Goal: Task Accomplishment & Management: Manage account settings

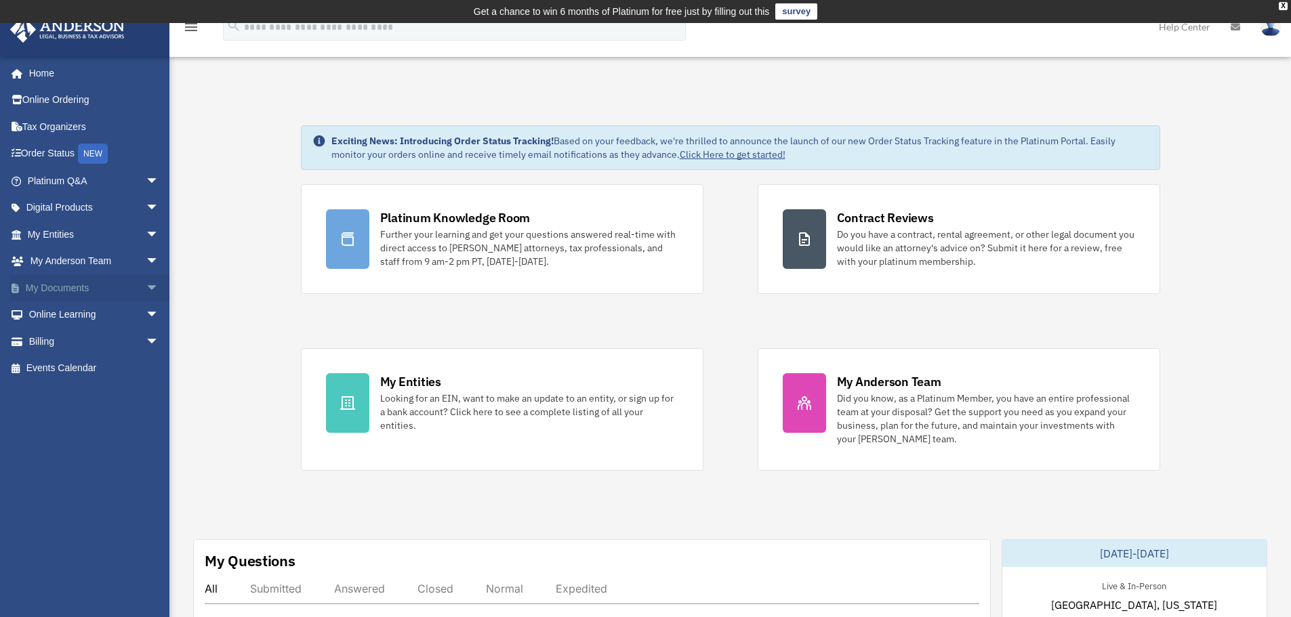
click at [79, 291] on link "My Documents arrow_drop_down" at bounding box center [94, 287] width 170 height 27
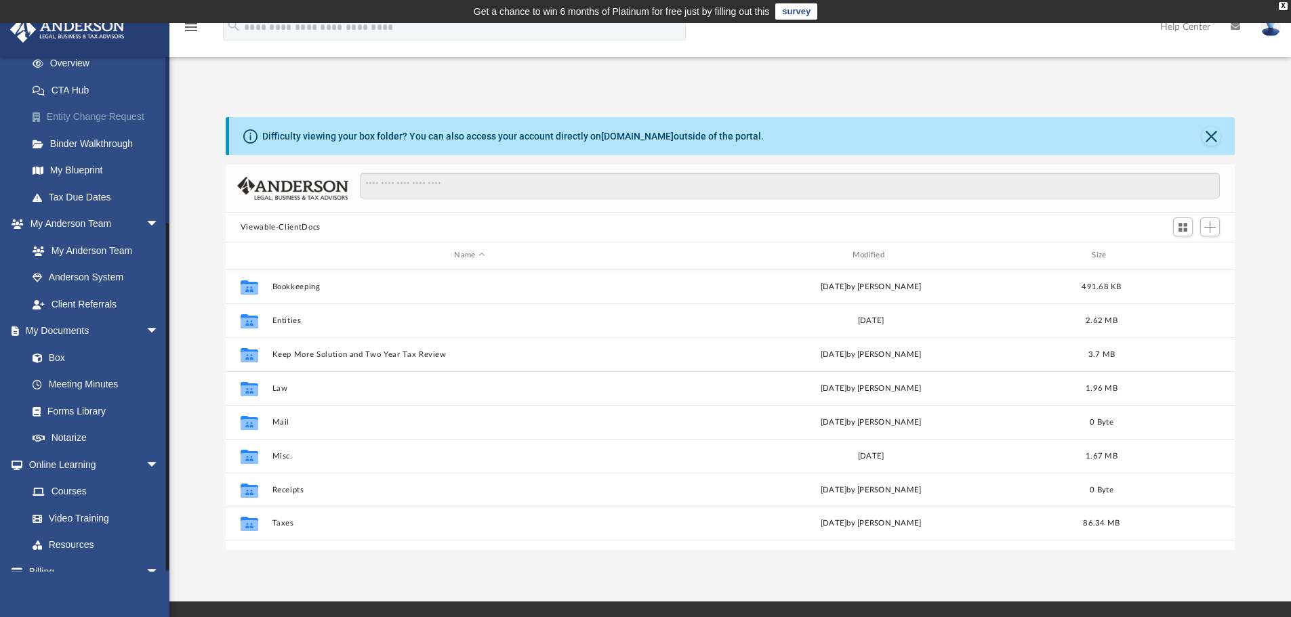
scroll to position [241, 0]
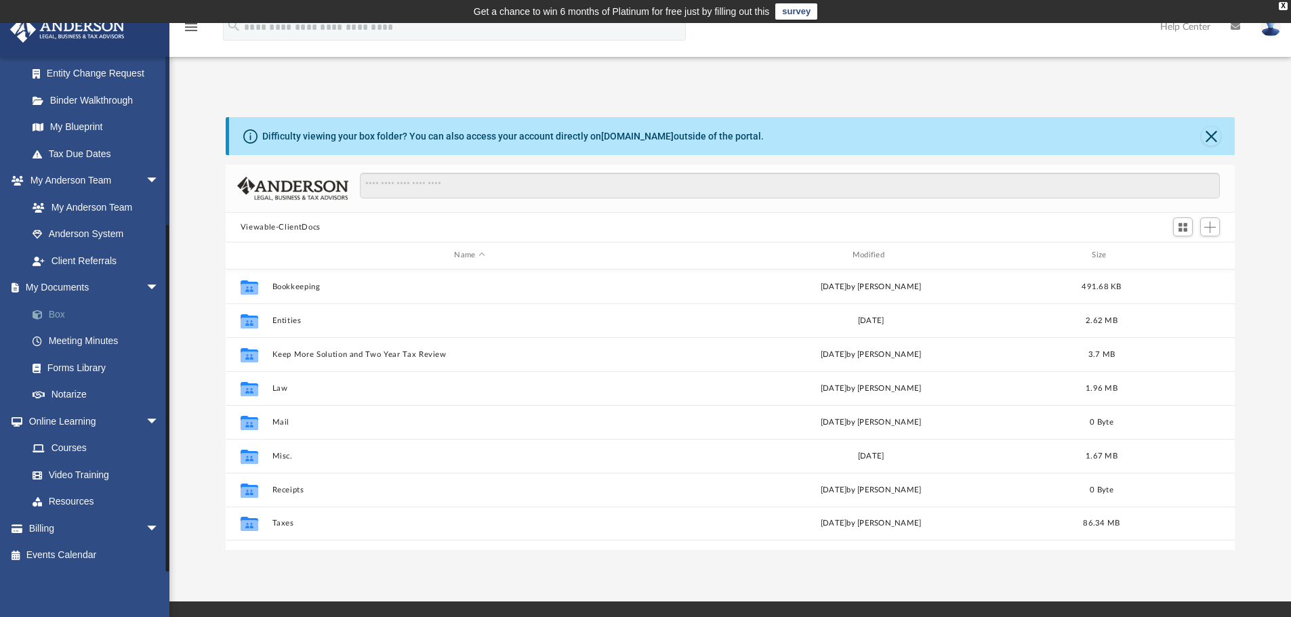
click at [62, 312] on link "Box" at bounding box center [99, 314] width 161 height 27
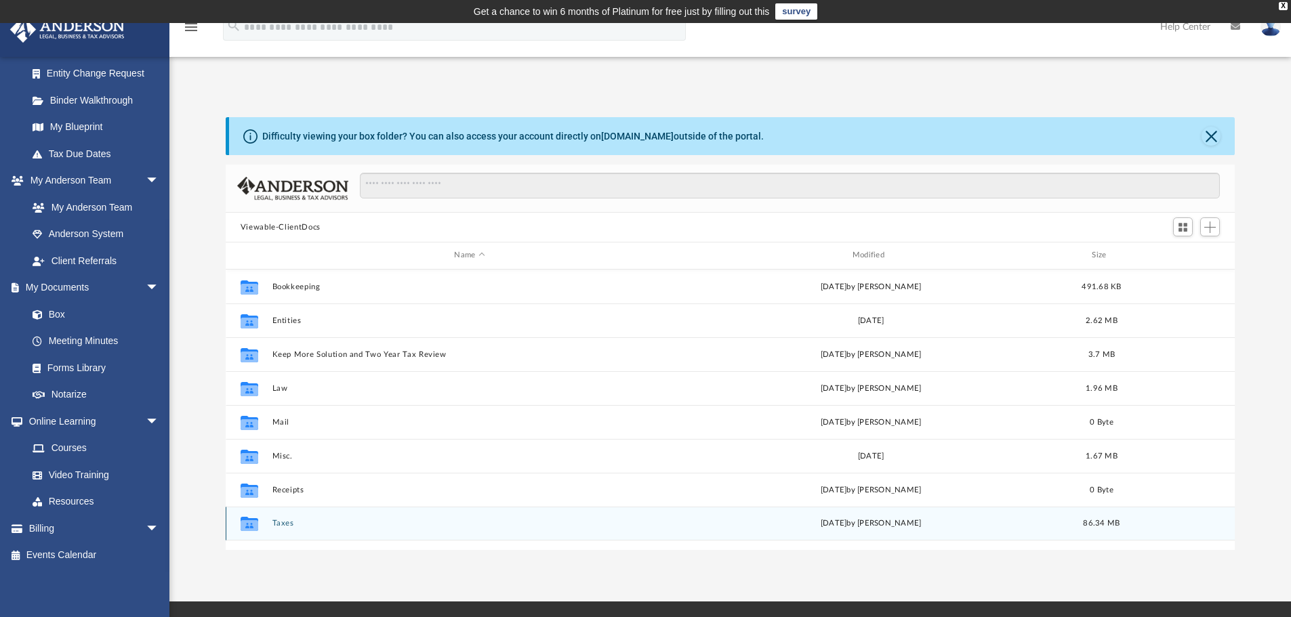
click at [283, 521] on button "Taxes" at bounding box center [469, 523] width 395 height 9
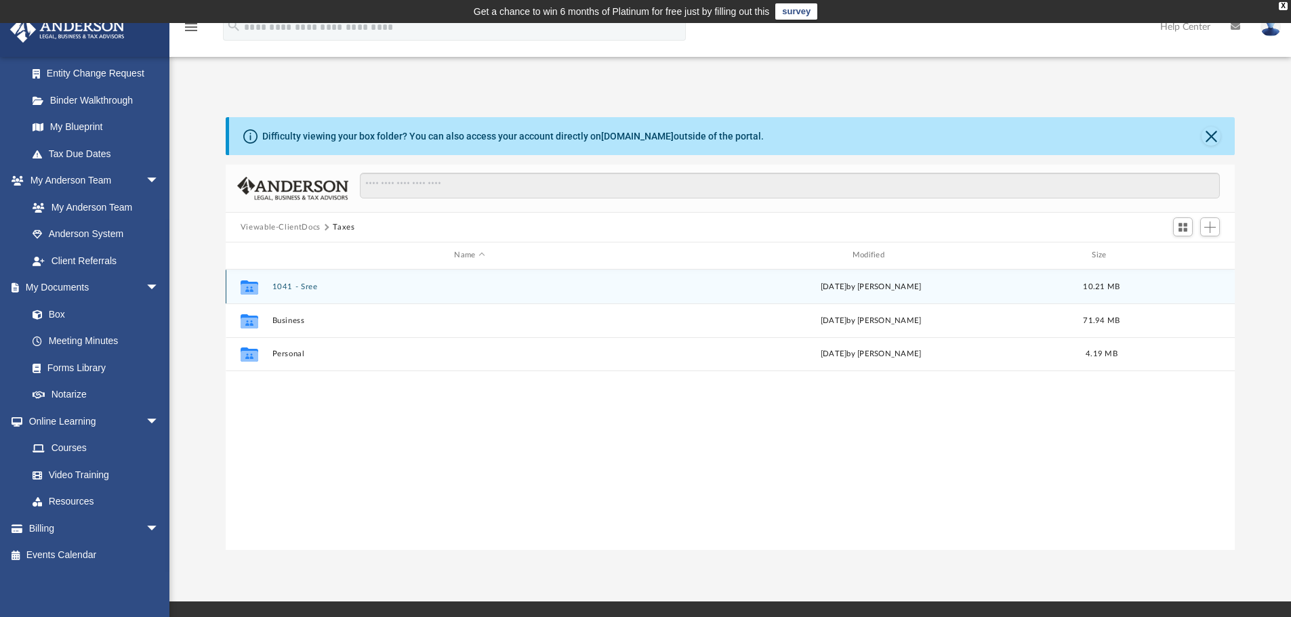
click at [300, 287] on button "1041 - Sree" at bounding box center [469, 287] width 395 height 9
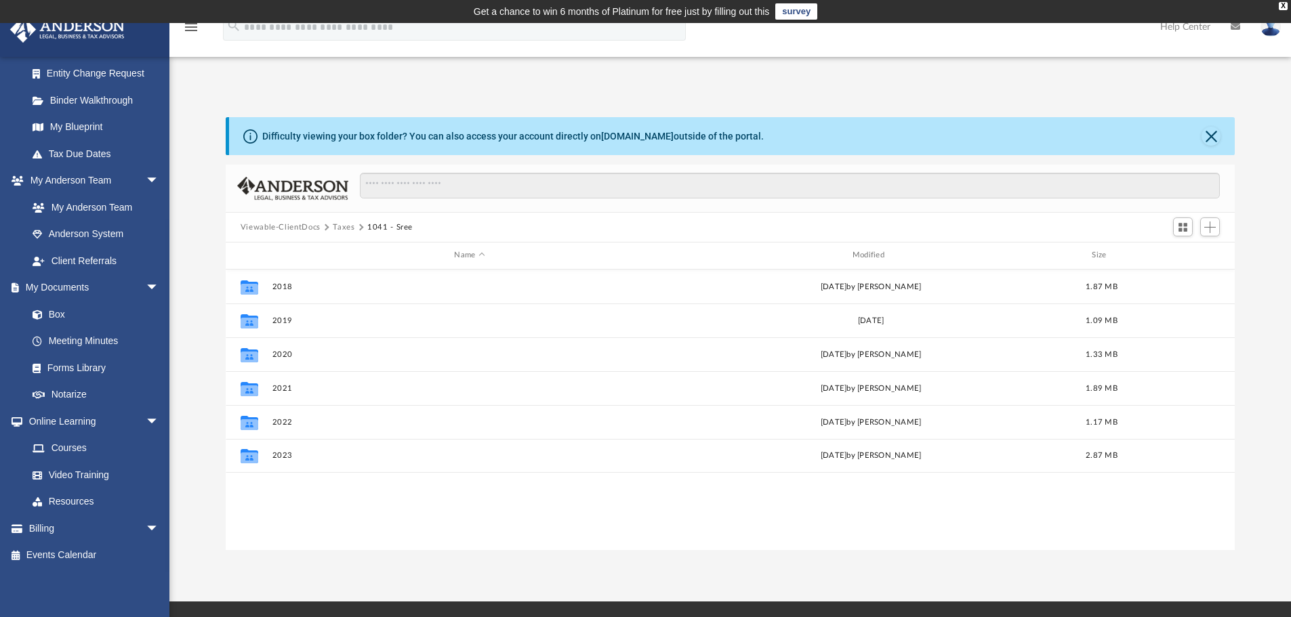
click at [321, 504] on div "Collaborated Folder 2018 [DATE] by [PERSON_NAME] 1.87 MB Collaborated Folder 20…" at bounding box center [731, 410] width 1010 height 281
click at [1209, 228] on span "Add" at bounding box center [1210, 228] width 12 height 12
click at [1184, 277] on li "New Folder" at bounding box center [1190, 275] width 43 height 14
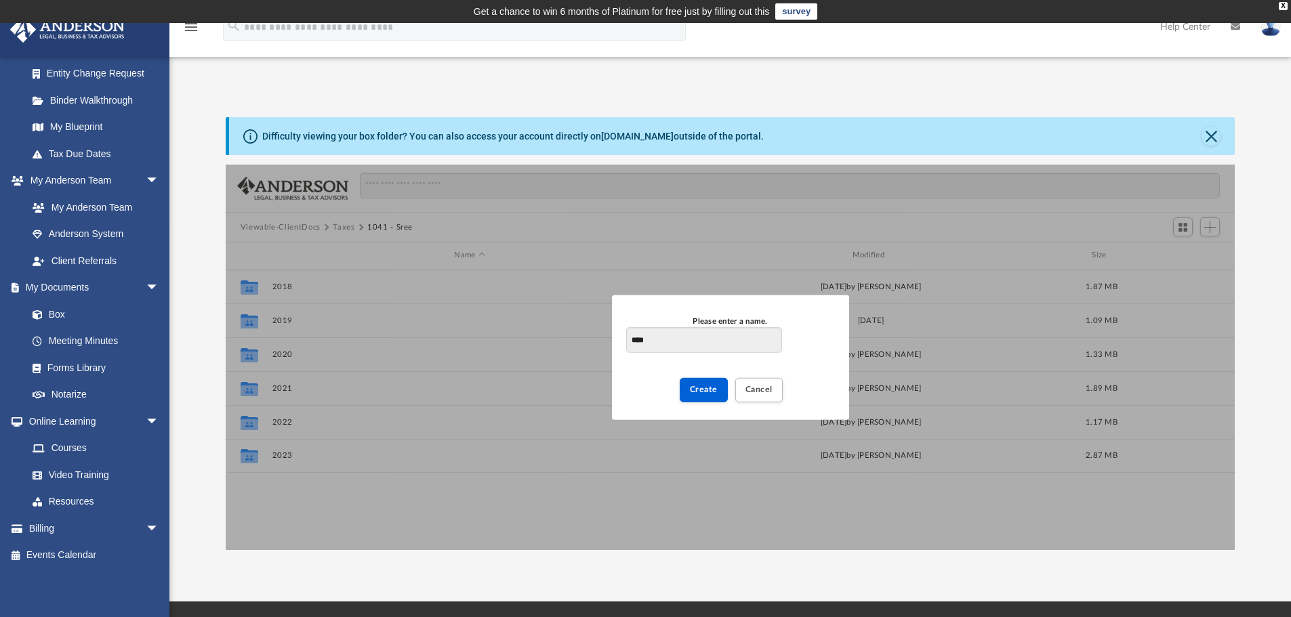
type input "****"
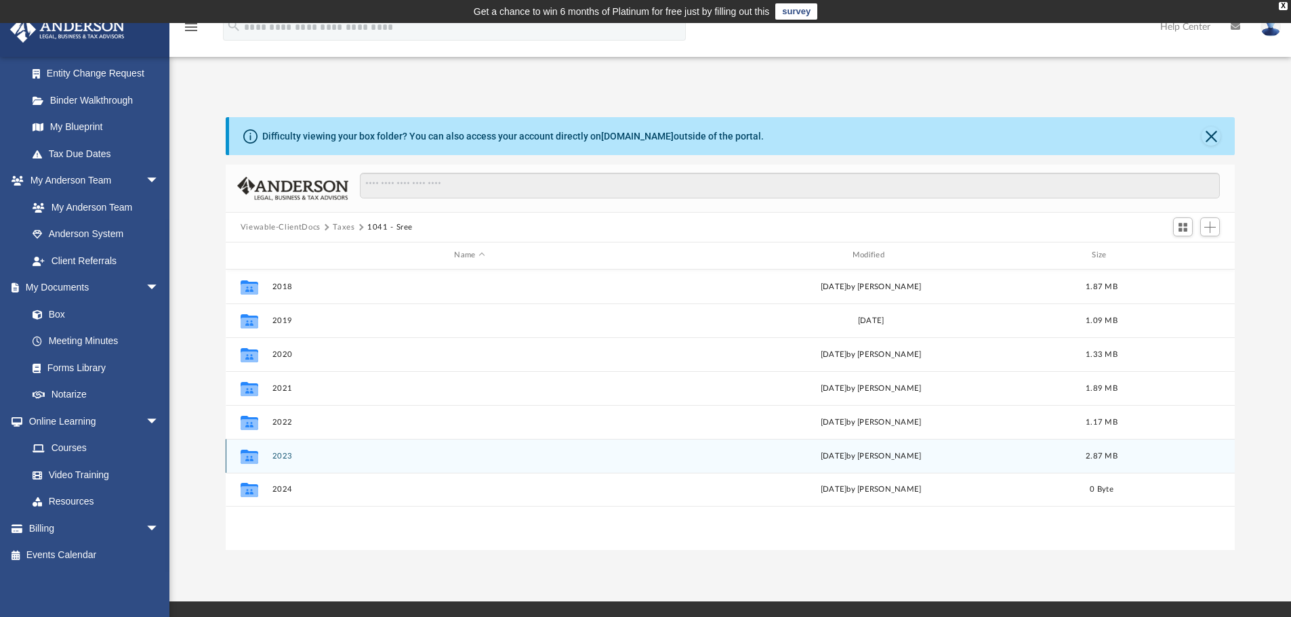
click at [283, 455] on button "2023" at bounding box center [469, 456] width 395 height 9
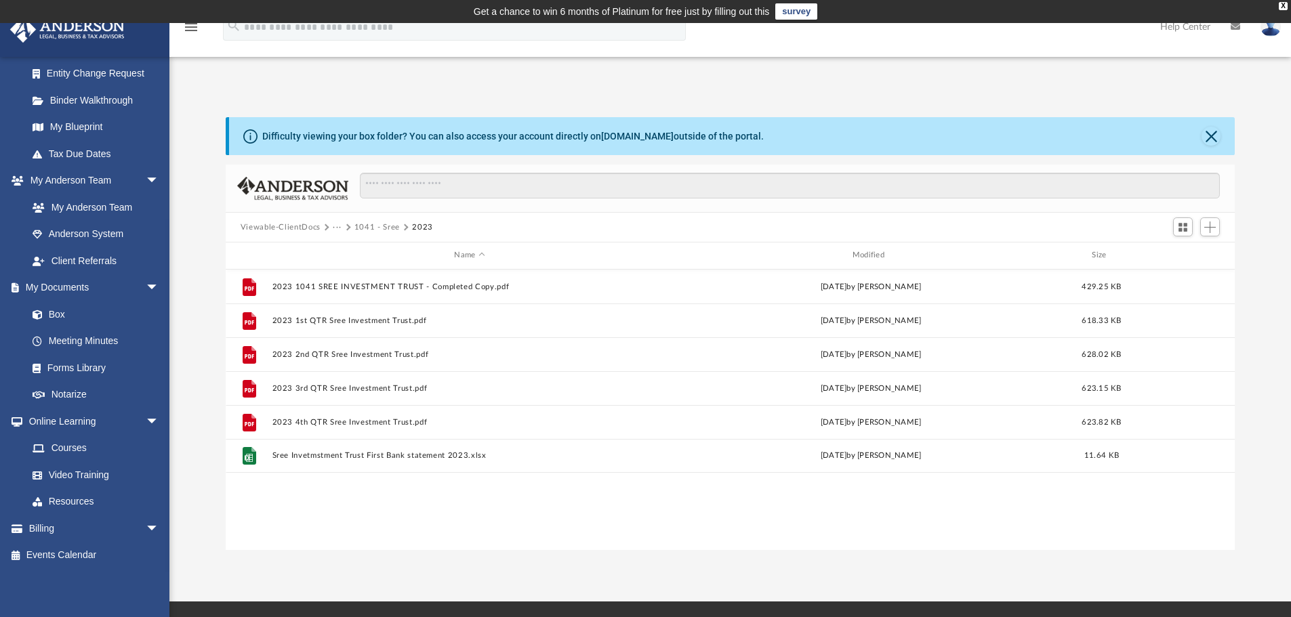
click at [375, 228] on button "1041 - Sree" at bounding box center [376, 228] width 45 height 12
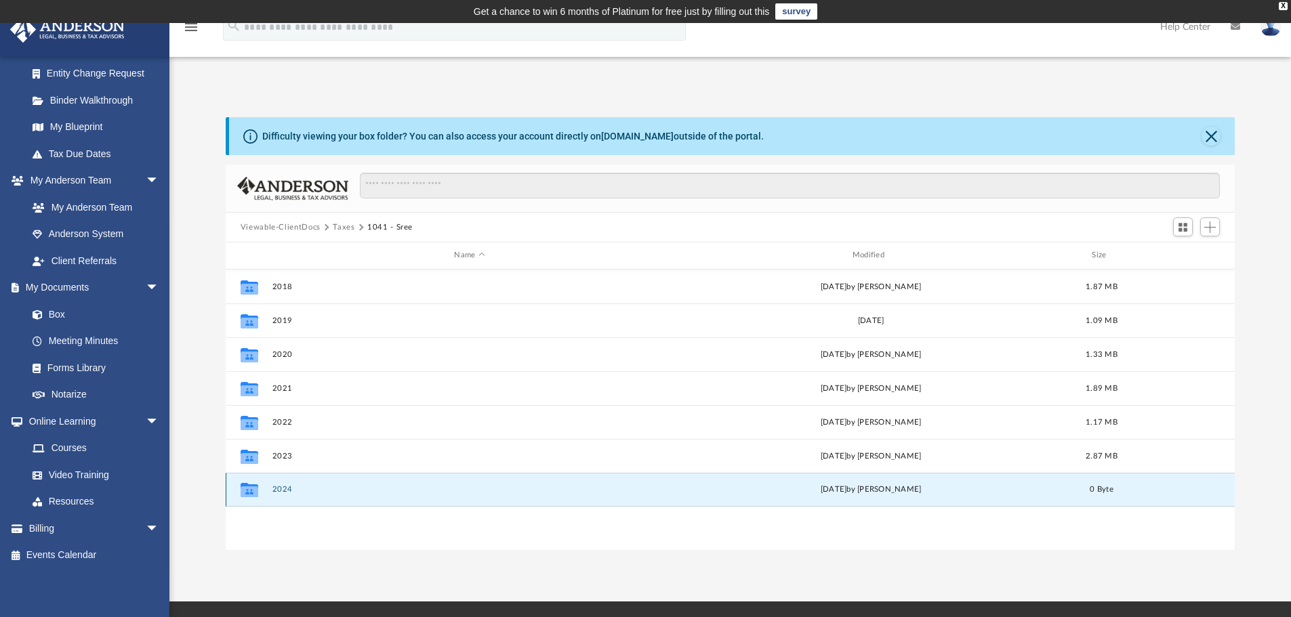
click at [285, 487] on button "2024" at bounding box center [469, 489] width 395 height 9
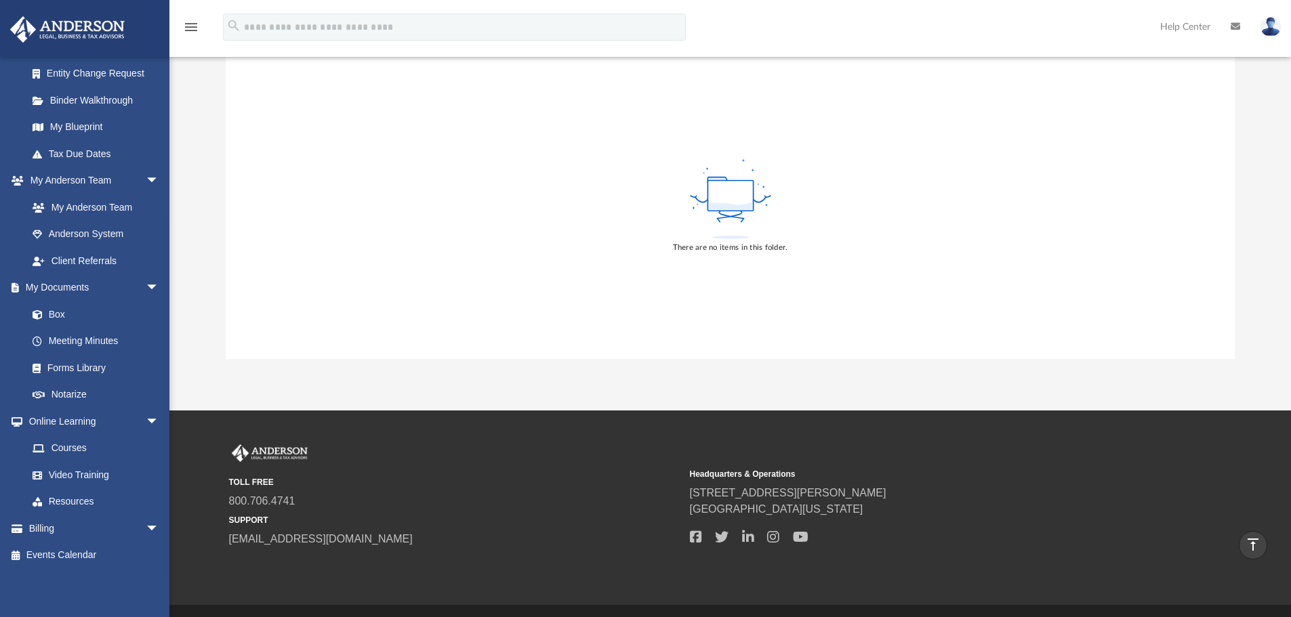
scroll to position [159, 0]
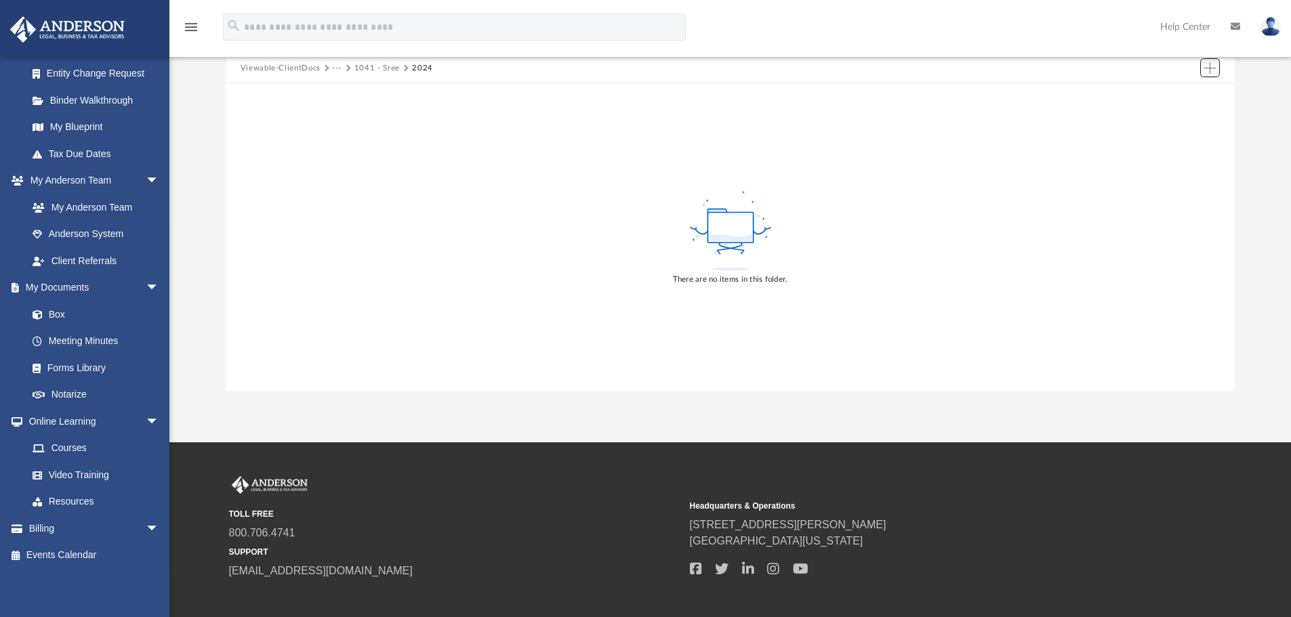
click at [1208, 69] on span "Add" at bounding box center [1210, 68] width 12 height 12
click at [1186, 98] on li "Upload" at bounding box center [1190, 95] width 43 height 14
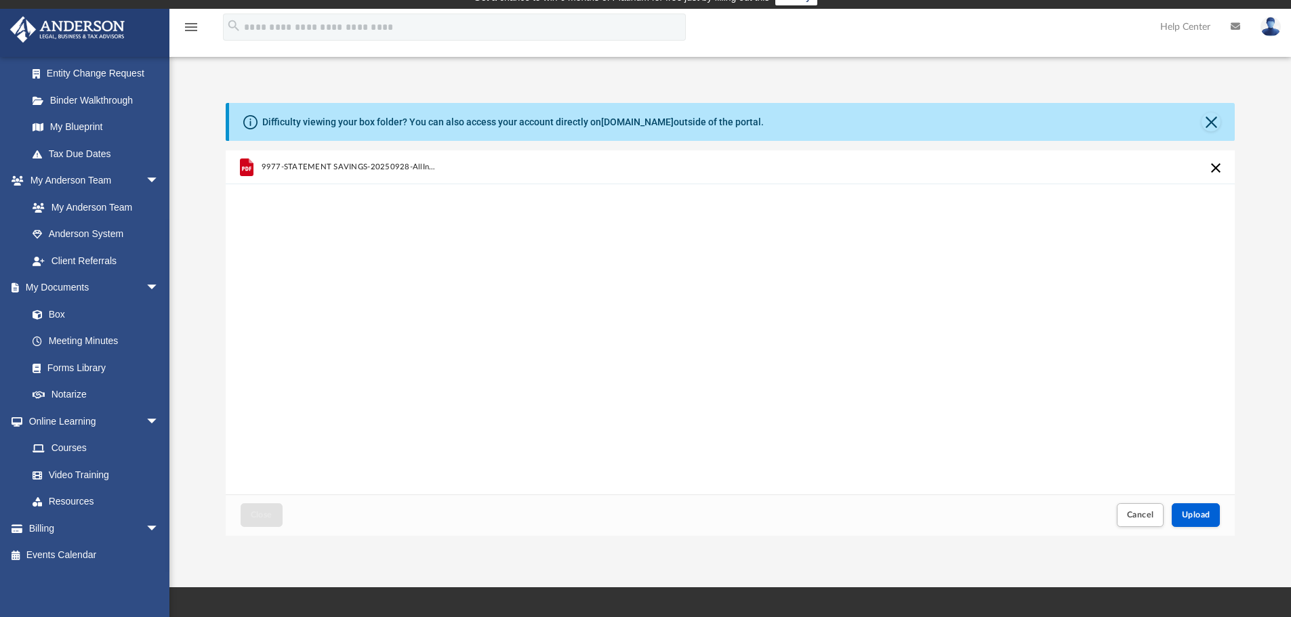
scroll to position [0, 0]
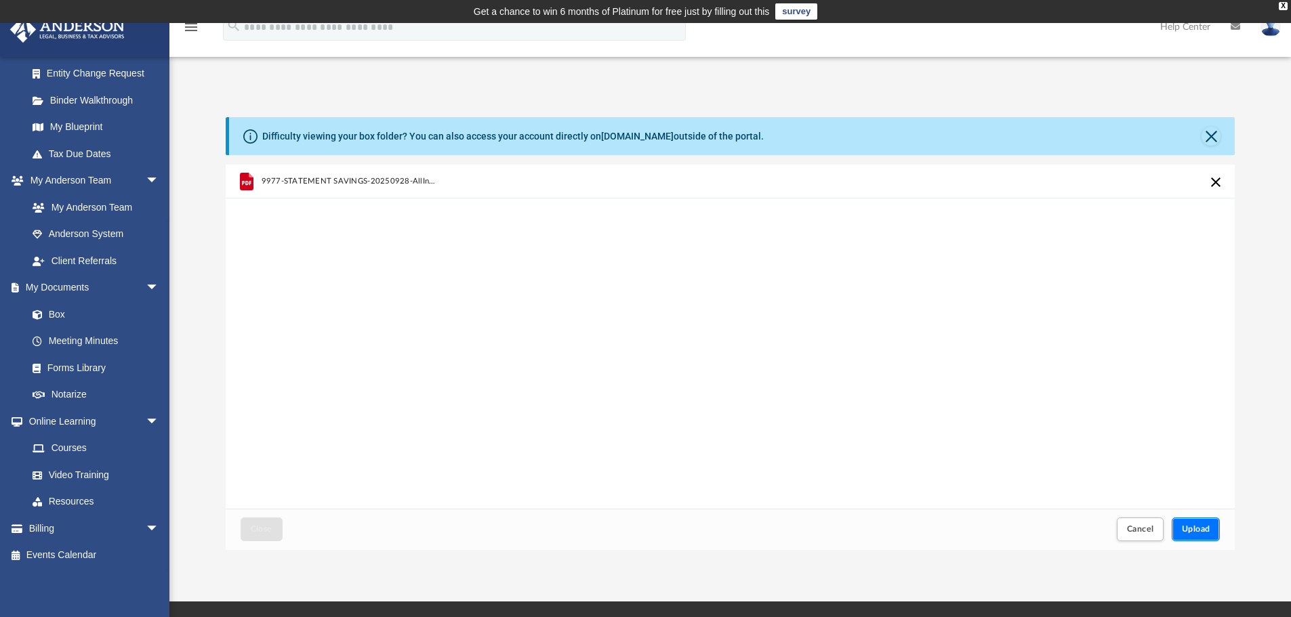
click at [1193, 532] on span "Upload" at bounding box center [1196, 529] width 28 height 8
click at [1211, 137] on button "Close" at bounding box center [1210, 136] width 19 height 19
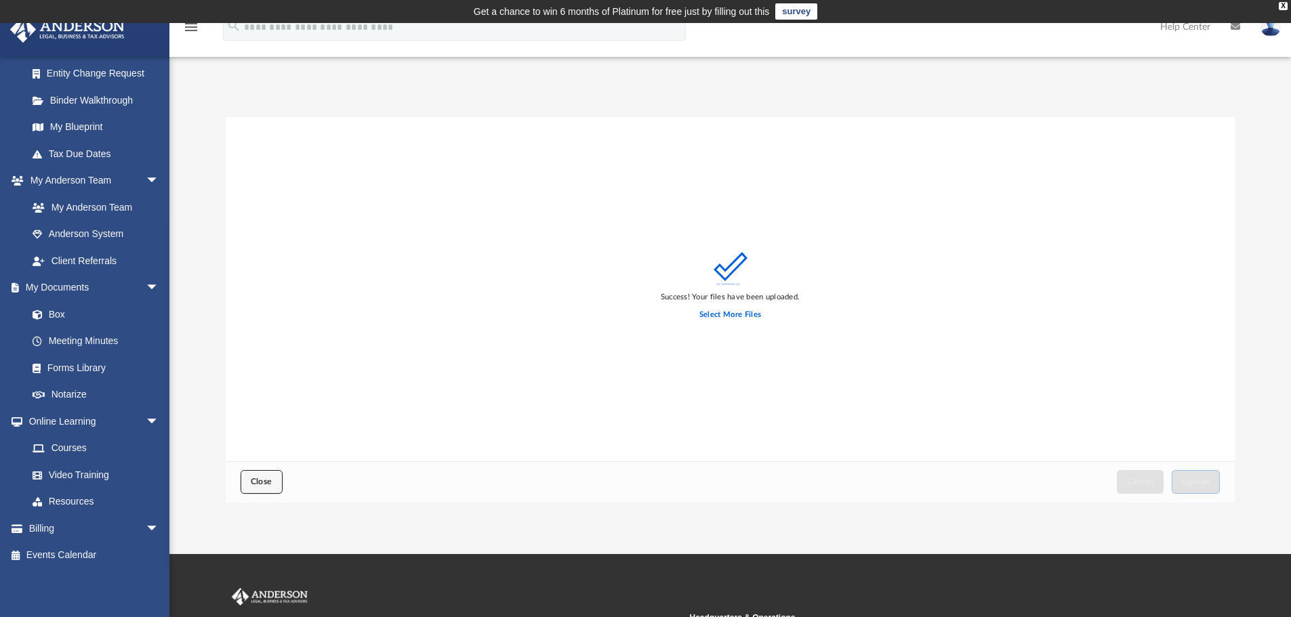
click at [266, 477] on button "Close" at bounding box center [262, 482] width 42 height 24
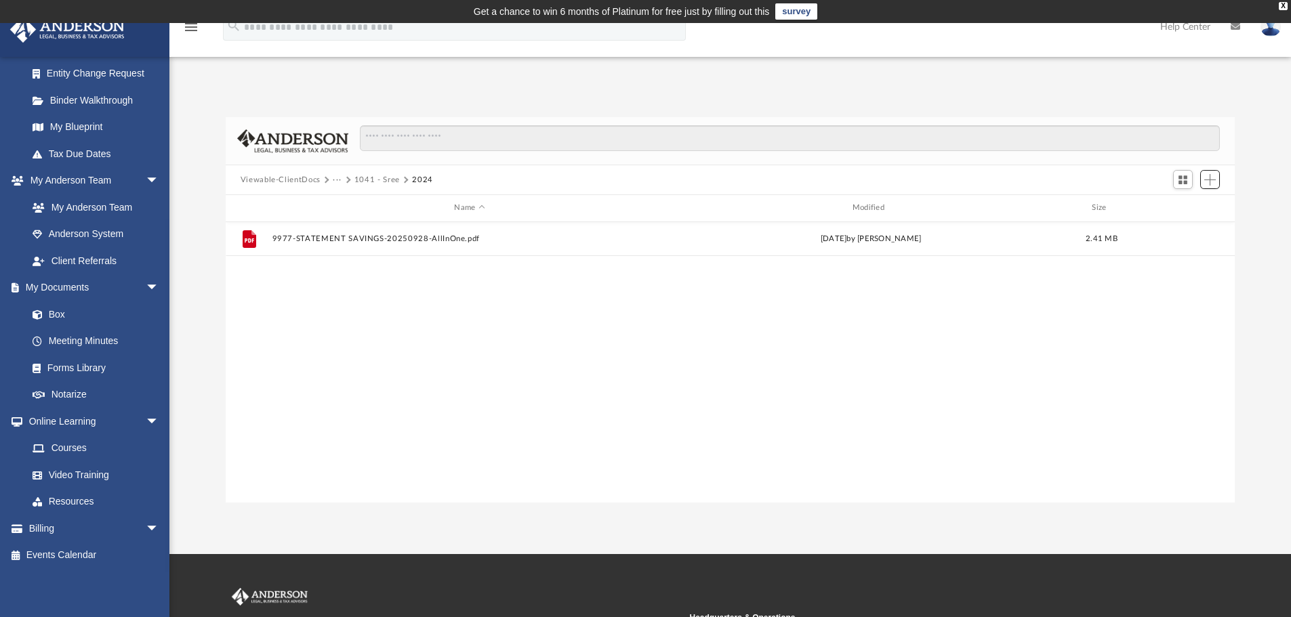
scroll to position [298, 999]
click at [427, 315] on div "File 9977-STATEMENT SAVINGS-20250928-AllInOne.pdf [DATE] by [PERSON_NAME] 2.41 …" at bounding box center [731, 362] width 1010 height 281
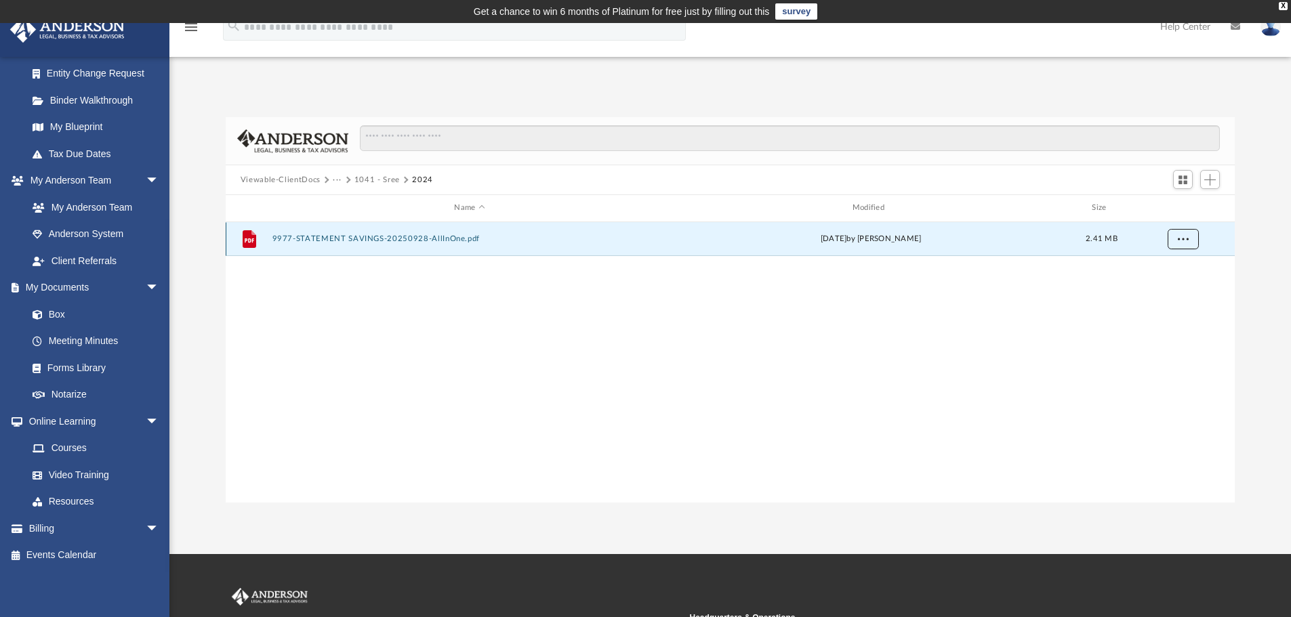
click at [1188, 241] on span "More options" at bounding box center [1182, 238] width 11 height 7
click at [843, 301] on div "File 9977-STATEMENT SAVINGS-20250928-AllInOne.pdf [DATE] by [PERSON_NAME] 2.41 …" at bounding box center [731, 362] width 1010 height 281
drag, startPoint x: 235, startPoint y: 173, endPoint x: 1001, endPoint y: 262, distance: 770.9
click at [1138, 251] on div "Viewable-ClientDocs ··· 1041 - Sree 2024 Name Modified Size File 9977-STATEMENT…" at bounding box center [731, 310] width 1010 height 386
copy div "Viewable-ClientDocs ··· 1041 - Sree 2024 Name Modified Size File 9977-STATEMENT…"
